Goal: Task Accomplishment & Management: Use online tool/utility

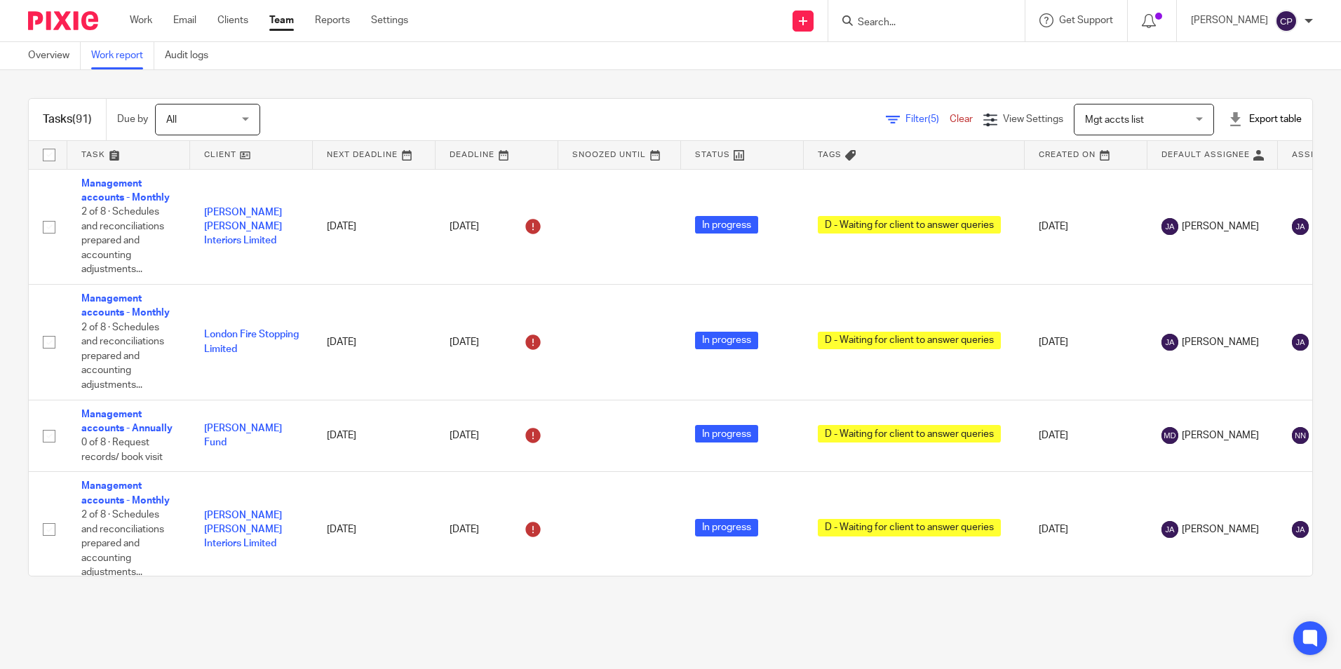
scroll to position [7786, 0]
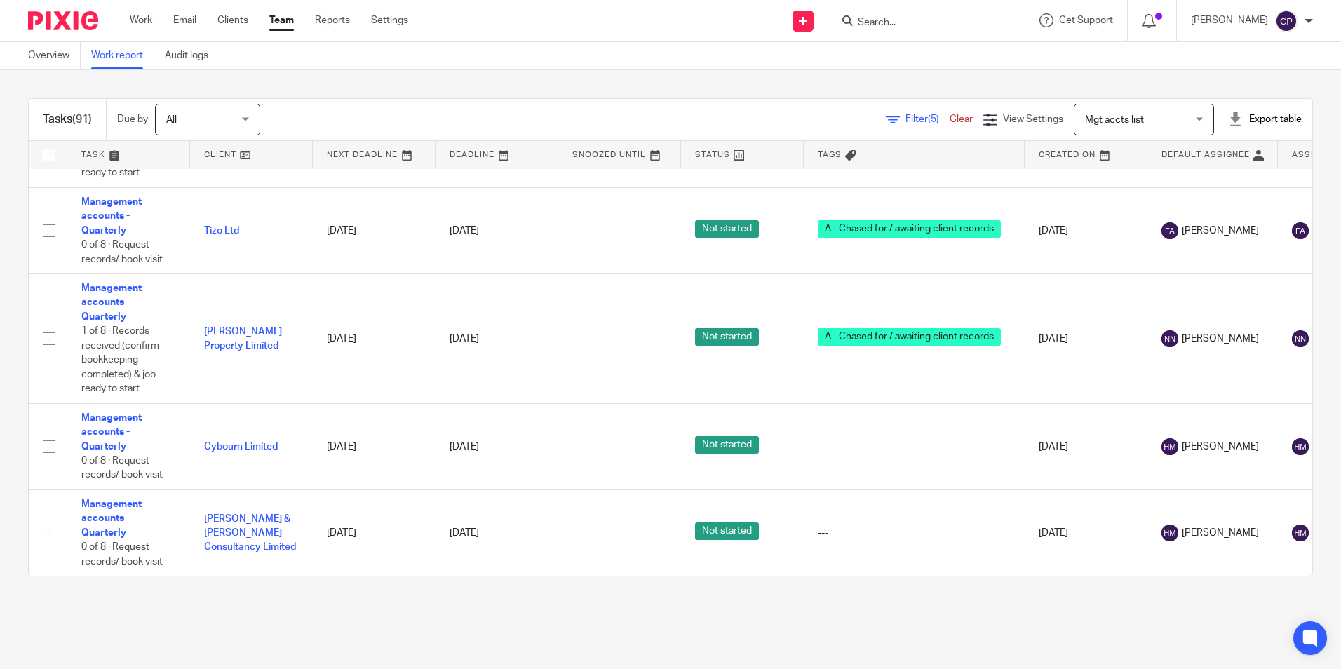
scroll to position [7786, 0]
click at [1304, 22] on div "[PERSON_NAME]" at bounding box center [1252, 21] width 122 height 22
click at [1261, 97] on span "Logout" at bounding box center [1248, 98] width 32 height 10
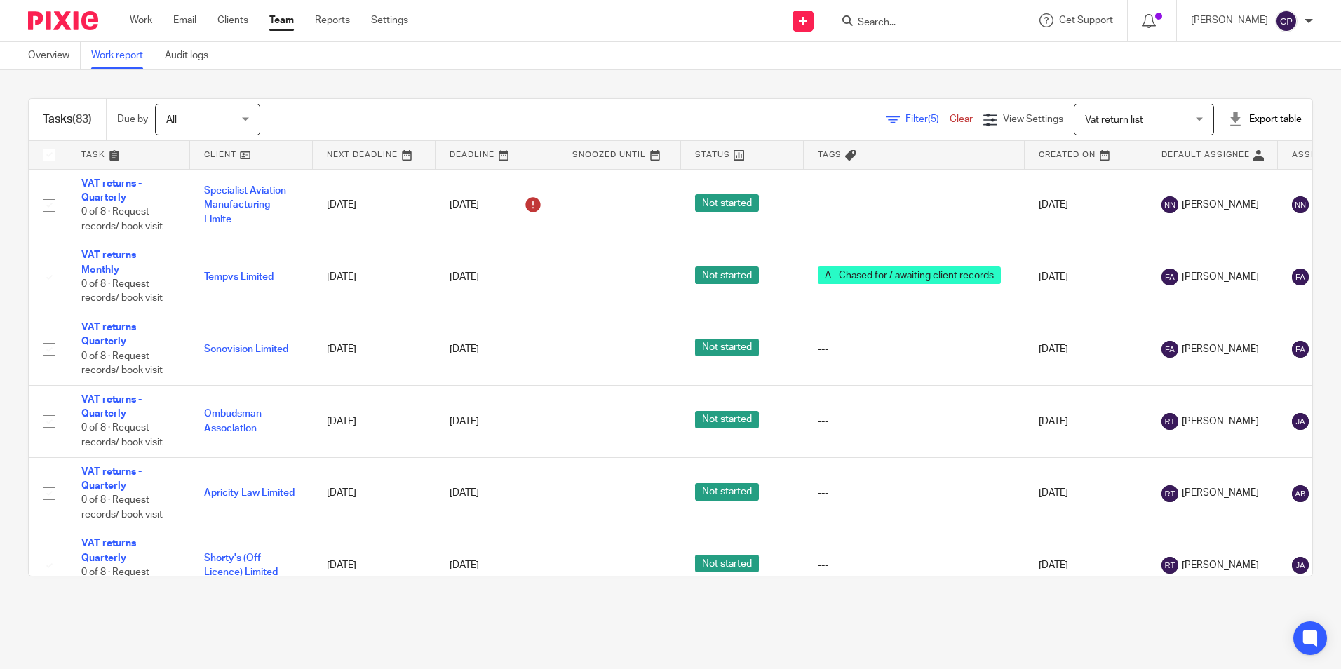
scroll to position [1823, 0]
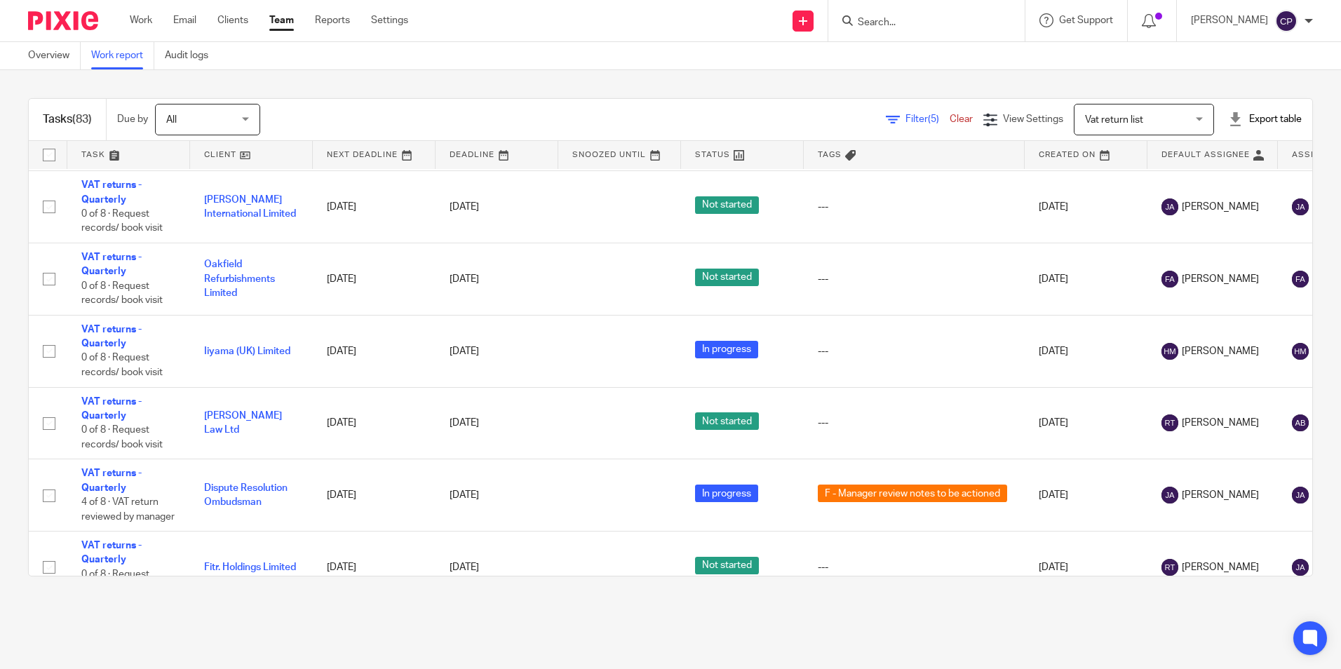
scroll to position [6249, 0]
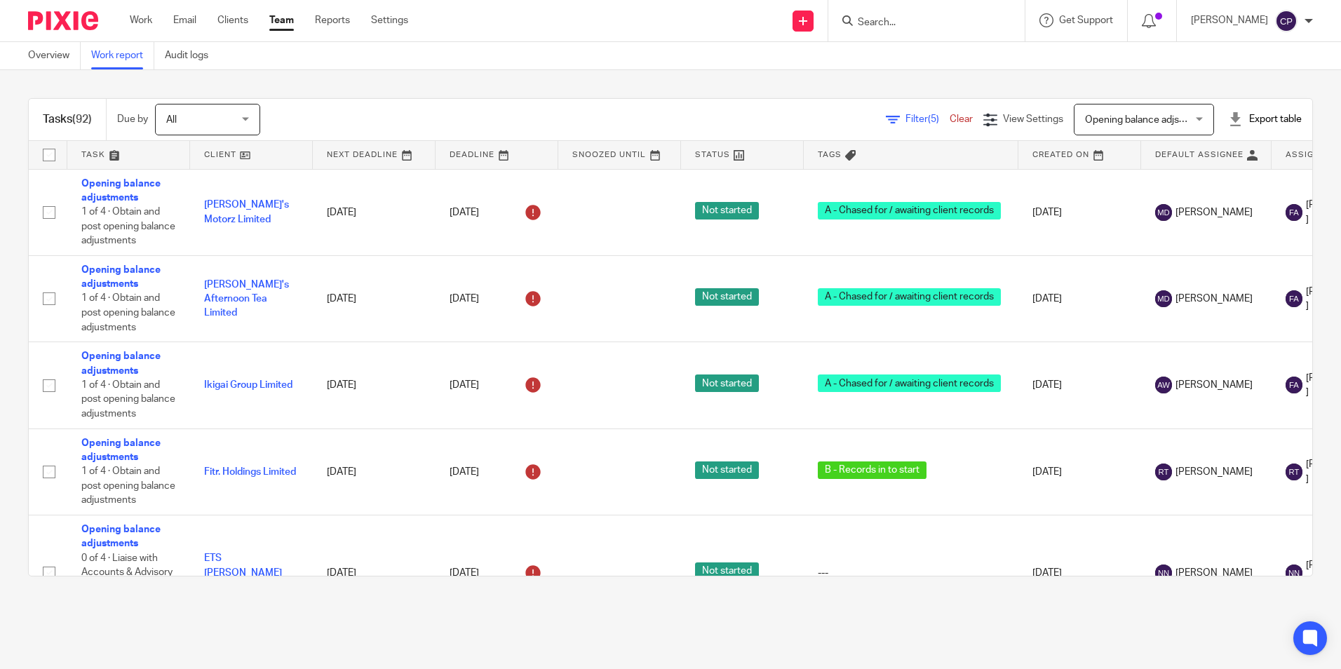
scroll to position [701, 0]
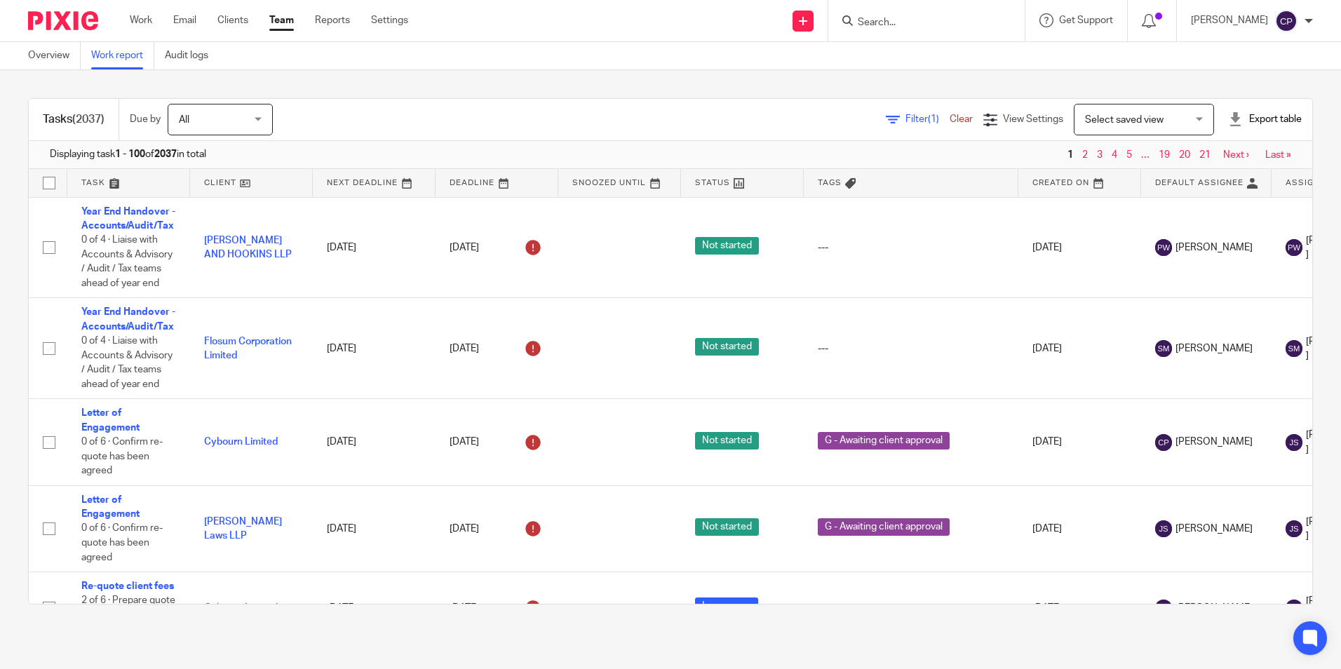
click at [895, 125] on div "Filter (1) Clear" at bounding box center [934, 119] width 97 height 15
click at [905, 120] on span "Filter (1)" at bounding box center [927, 119] width 44 height 10
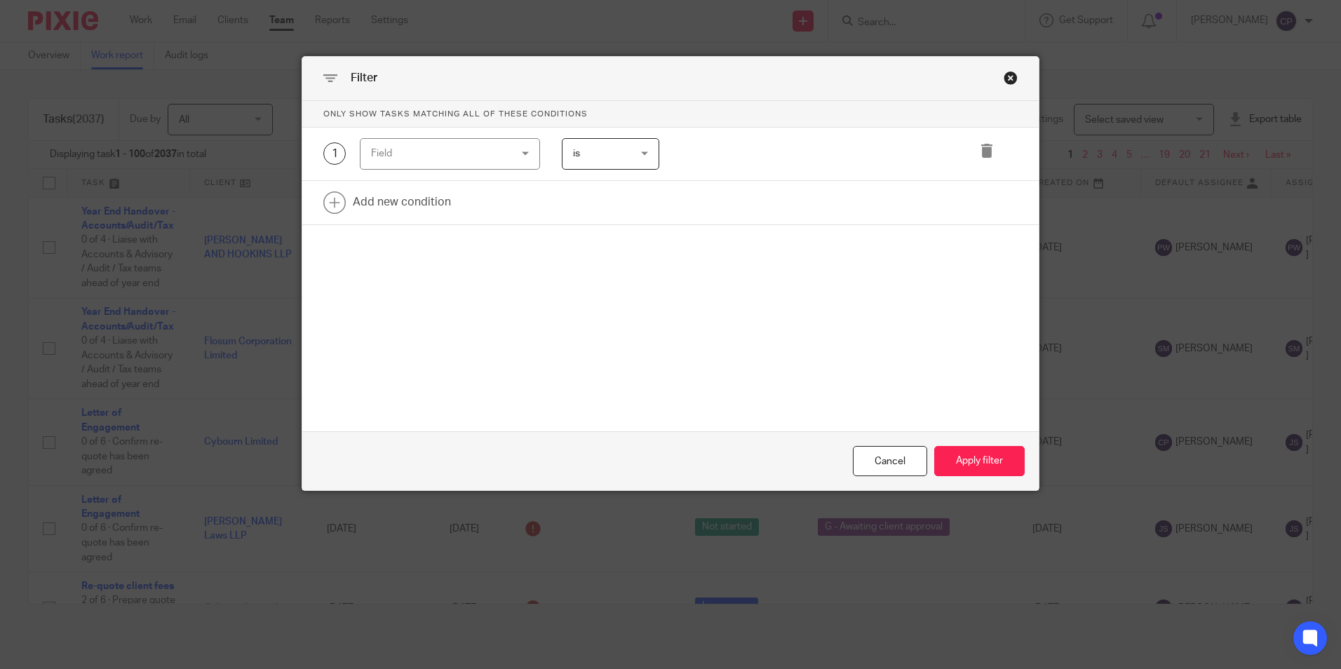
click at [494, 154] on div "Field" at bounding box center [438, 153] width 135 height 29
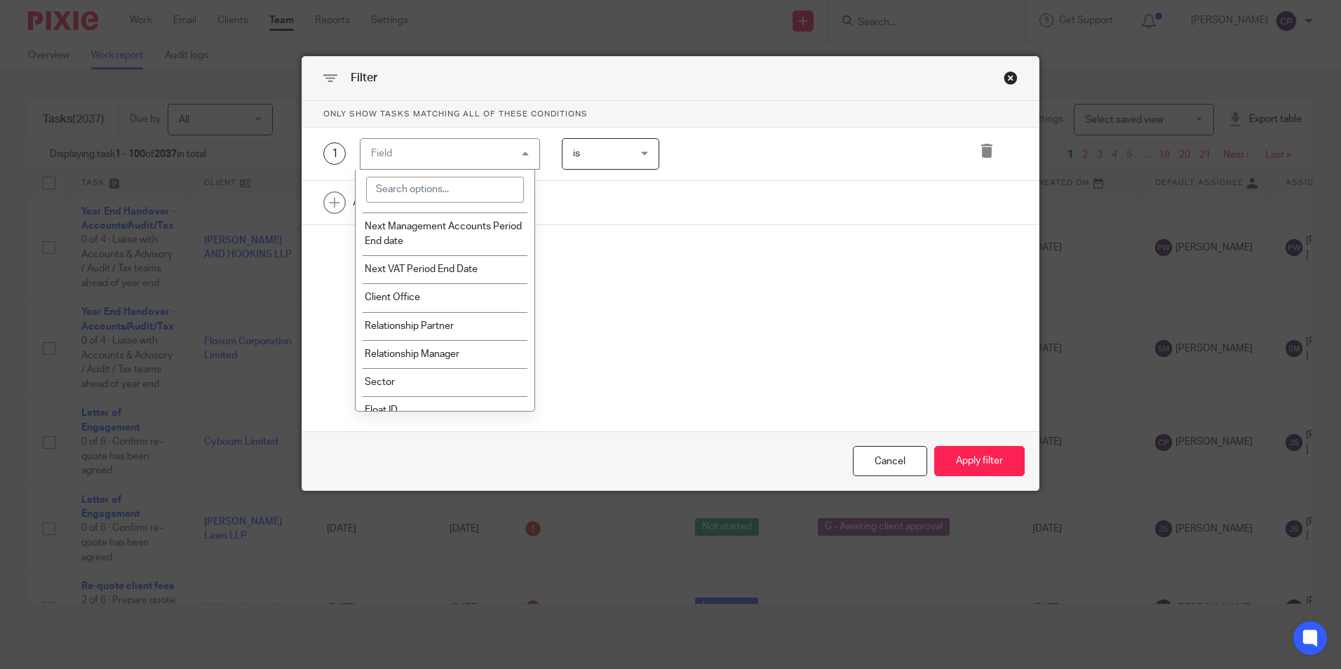
scroll to position [1823, 0]
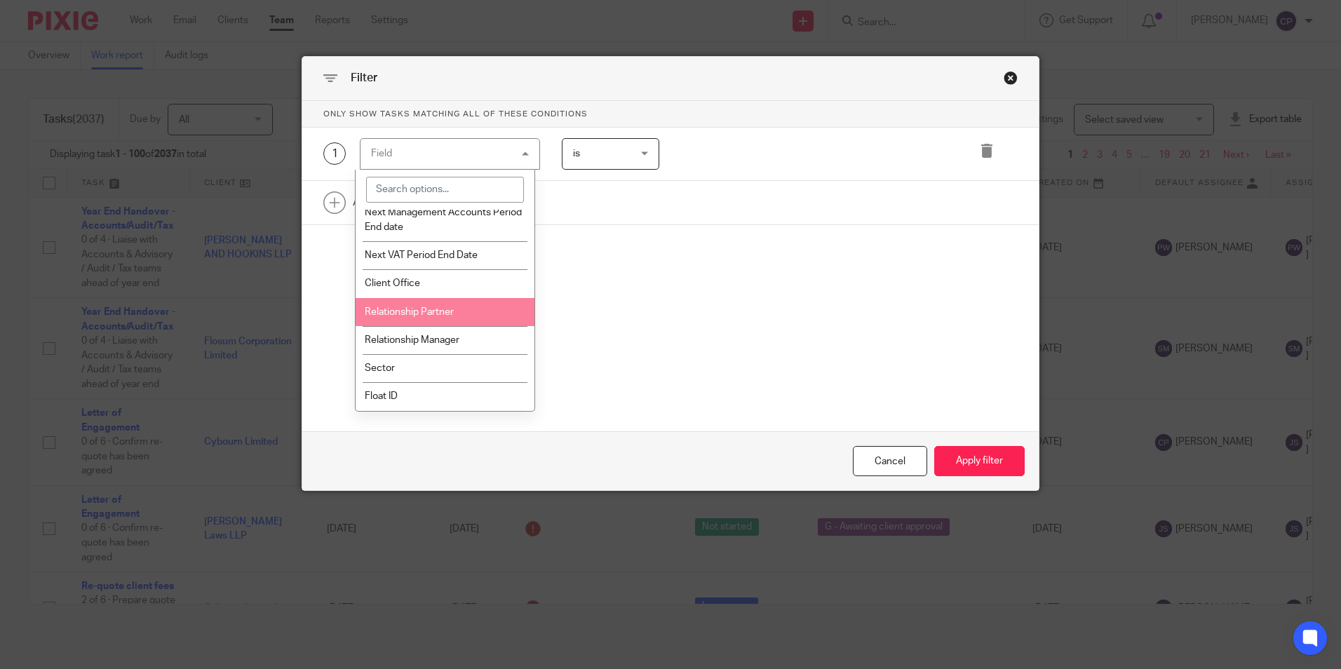
click at [487, 324] on li "Relationship Partner" at bounding box center [444, 312] width 179 height 28
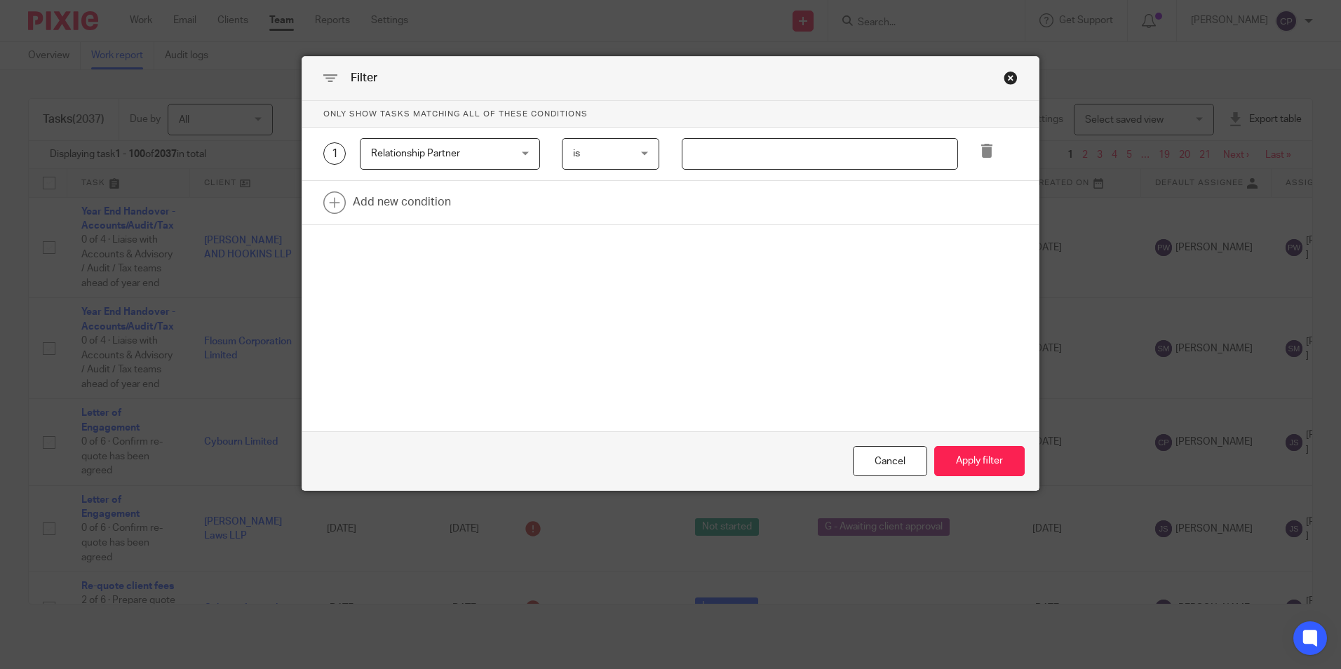
click at [719, 160] on input "text" at bounding box center [820, 154] width 276 height 32
type input "Mark Hubbocks"
click at [976, 453] on button "Apply filter" at bounding box center [979, 461] width 90 height 30
